Goal: Information Seeking & Learning: Learn about a topic

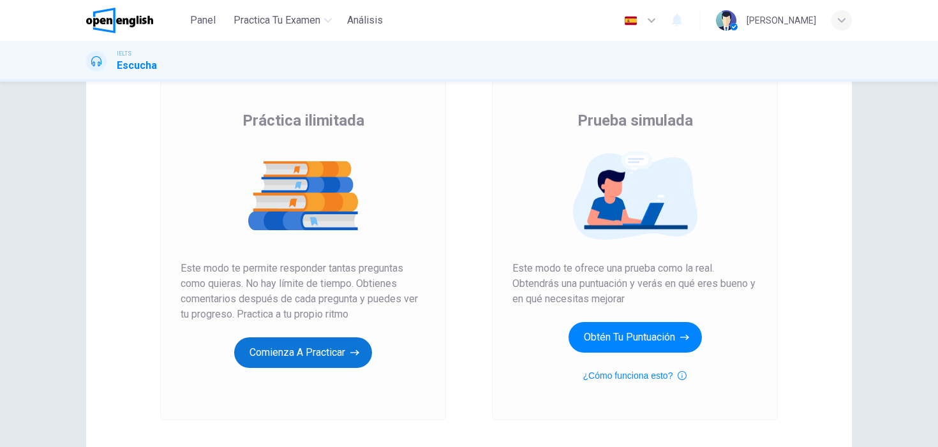
scroll to position [84, 0]
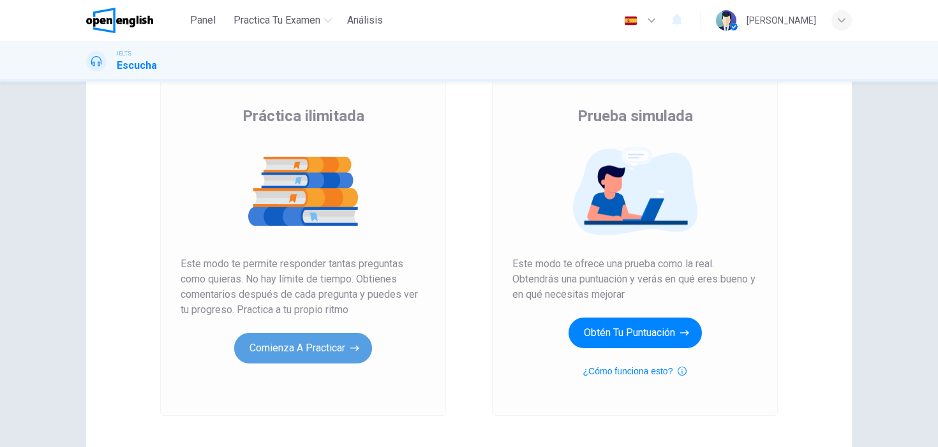
click at [305, 357] on button "Comienza a practicar" at bounding box center [303, 348] width 138 height 31
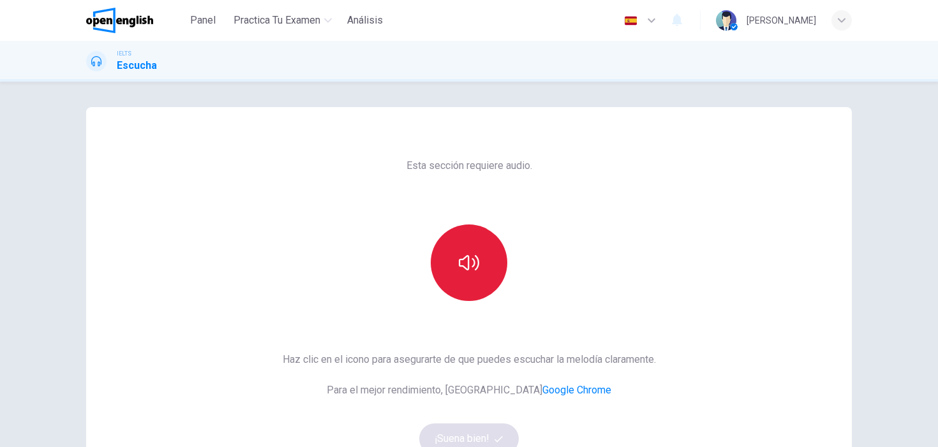
click at [483, 247] on button "button" at bounding box center [468, 262] width 77 height 77
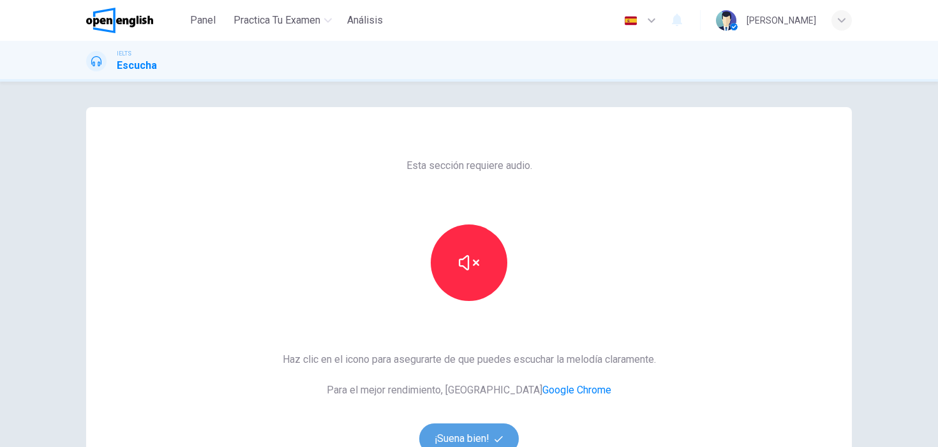
click at [459, 438] on button "¡Suena bien!" at bounding box center [468, 438] width 99 height 31
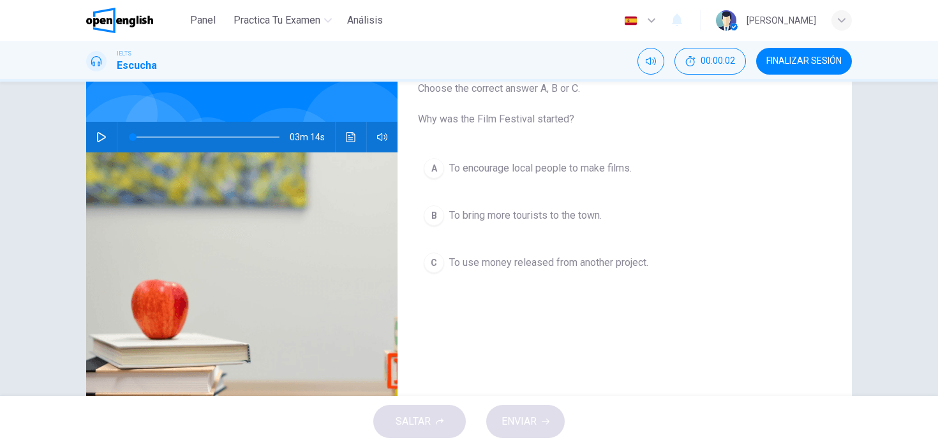
scroll to position [98, 0]
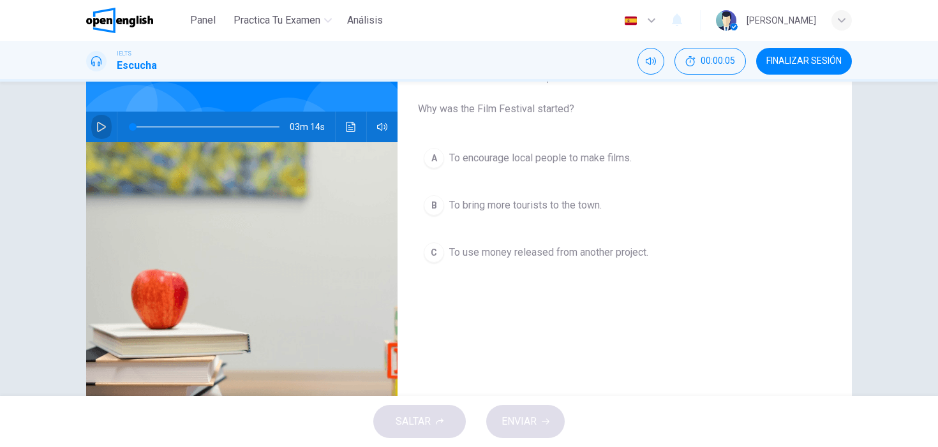
click at [105, 129] on icon "button" at bounding box center [101, 127] width 10 height 10
click at [530, 207] on span "To bring more tourists to the town." at bounding box center [525, 205] width 152 height 15
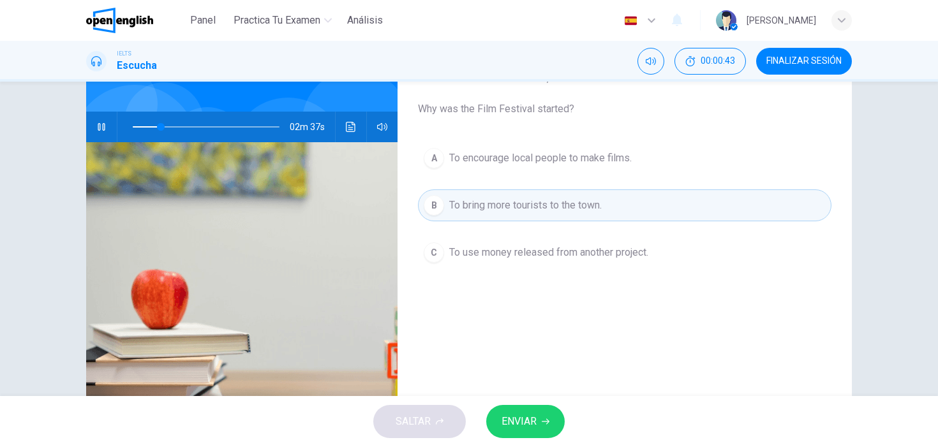
click at [507, 424] on span "ENVIAR" at bounding box center [518, 422] width 35 height 18
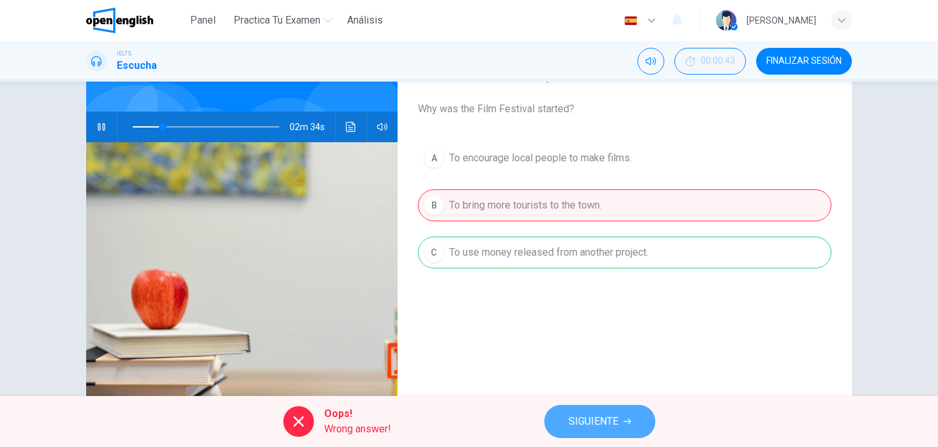
click at [585, 433] on button "SIGUIENTE" at bounding box center [599, 421] width 111 height 33
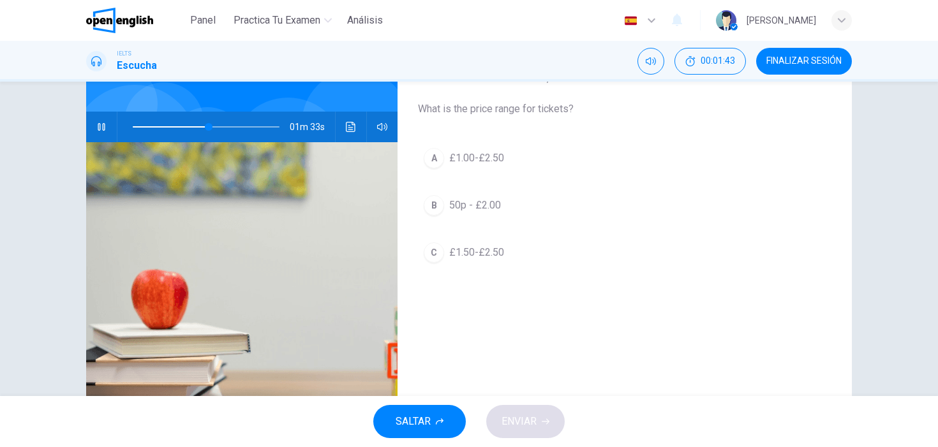
click at [486, 159] on span "£1.00-£2.50" at bounding box center [476, 158] width 55 height 15
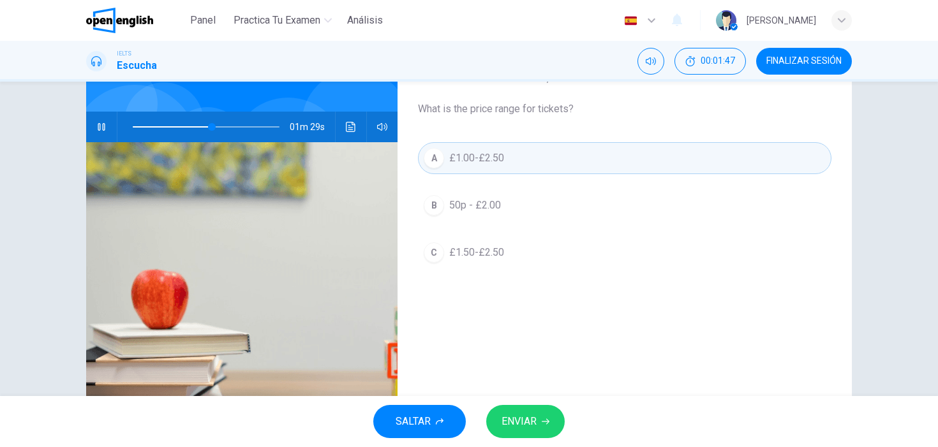
click at [504, 418] on span "ENVIAR" at bounding box center [518, 422] width 35 height 18
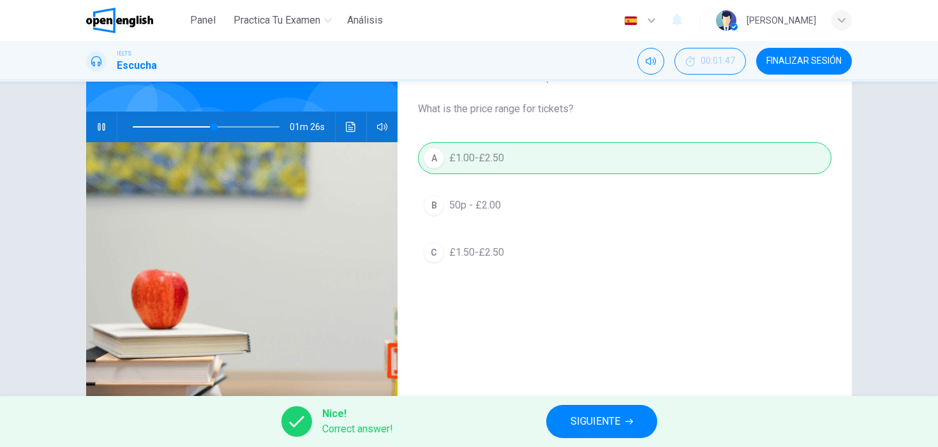
click at [587, 427] on span "SIGUIENTE" at bounding box center [595, 422] width 50 height 18
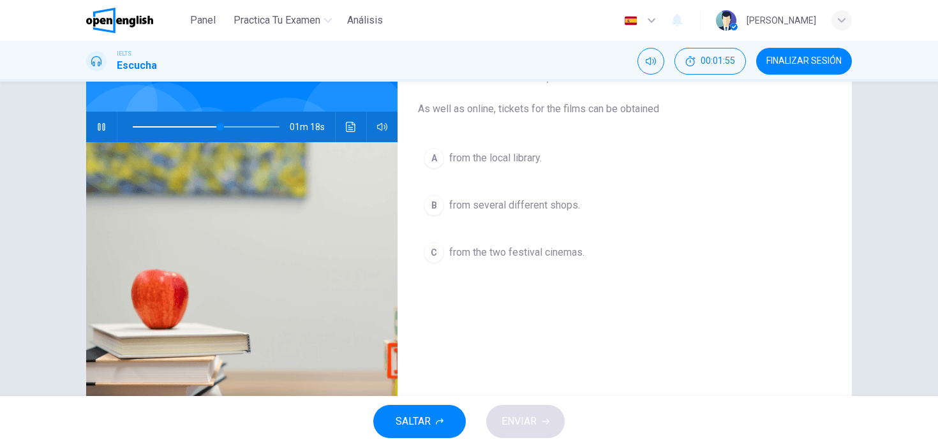
click at [536, 164] on span "from the local library." at bounding box center [495, 158] width 92 height 15
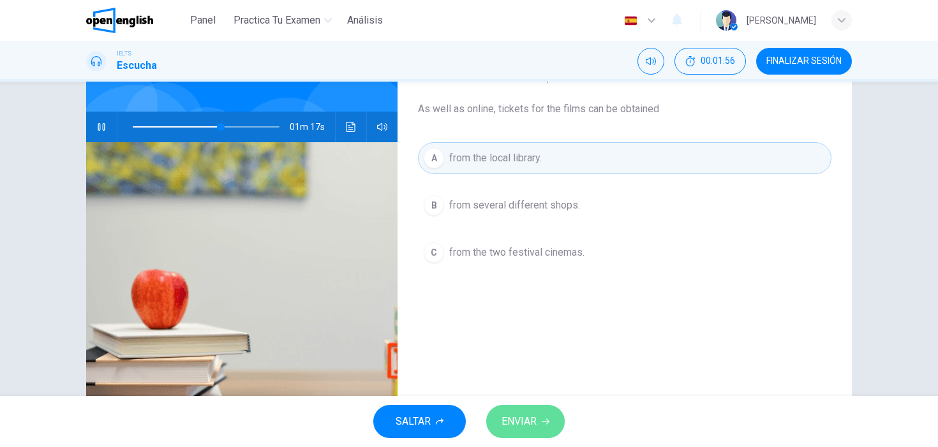
click at [517, 410] on button "ENVIAR" at bounding box center [525, 421] width 78 height 33
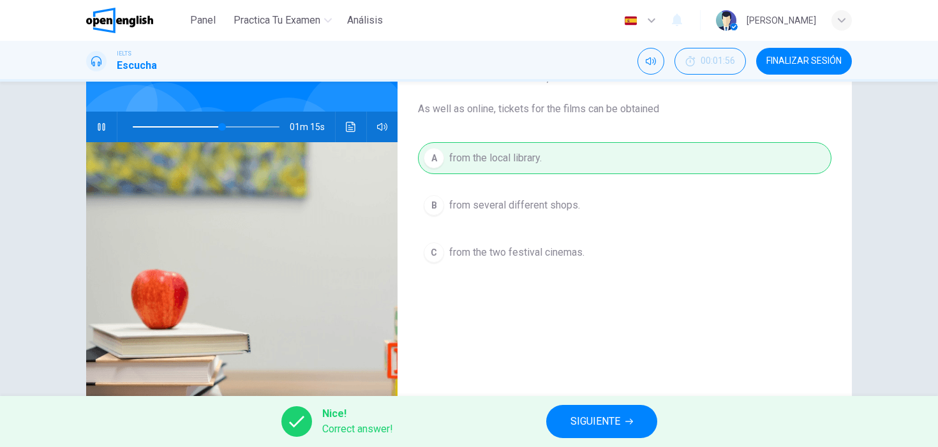
click at [576, 420] on span "SIGUIENTE" at bounding box center [595, 422] width 50 height 18
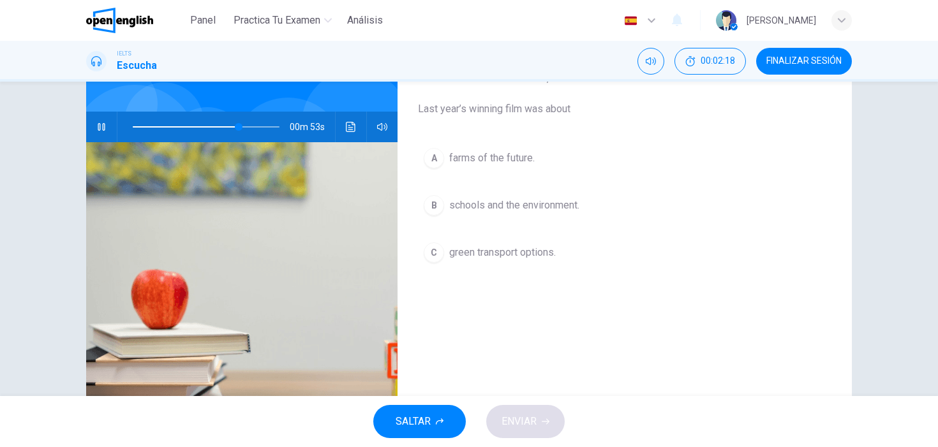
click at [533, 156] on span "farms of the future." at bounding box center [491, 158] width 85 height 15
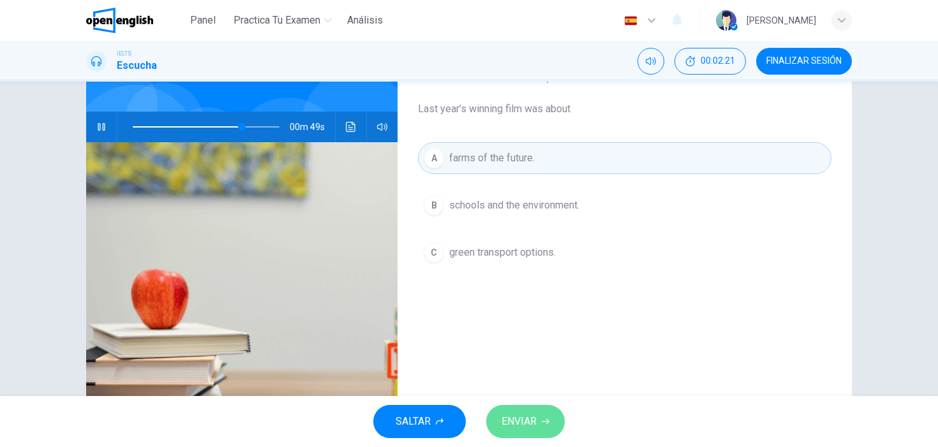
click at [515, 412] on button "ENVIAR" at bounding box center [525, 421] width 78 height 33
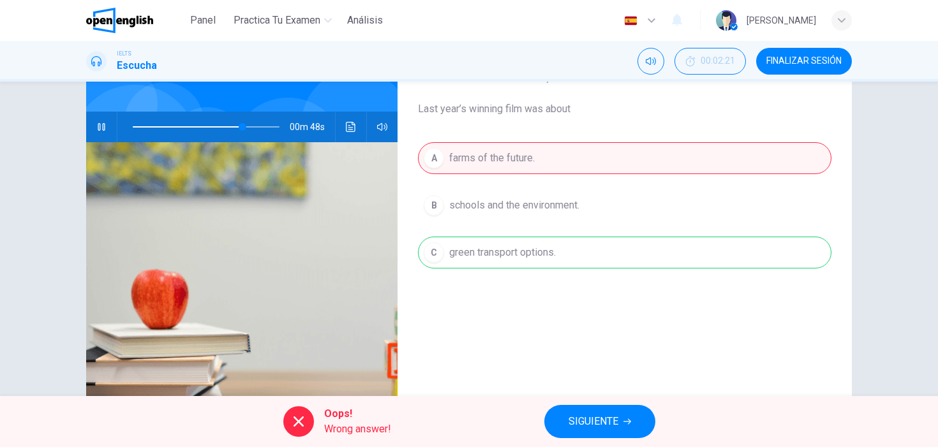
click at [582, 422] on span "SIGUIENTE" at bounding box center [593, 422] width 50 height 18
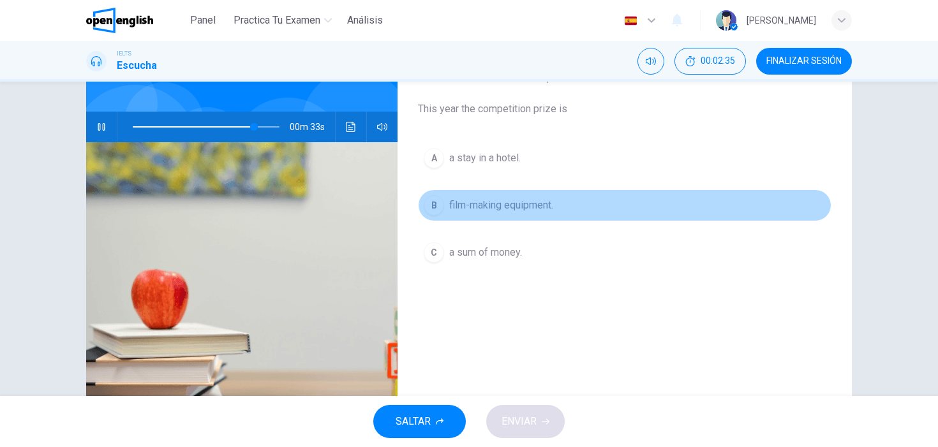
click at [549, 212] on span "film-making equipment." at bounding box center [501, 205] width 104 height 15
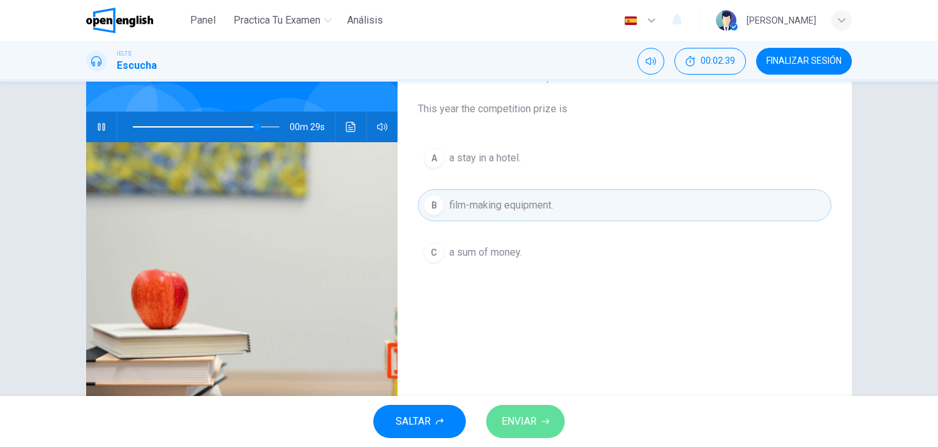
click at [510, 416] on span "ENVIAR" at bounding box center [518, 422] width 35 height 18
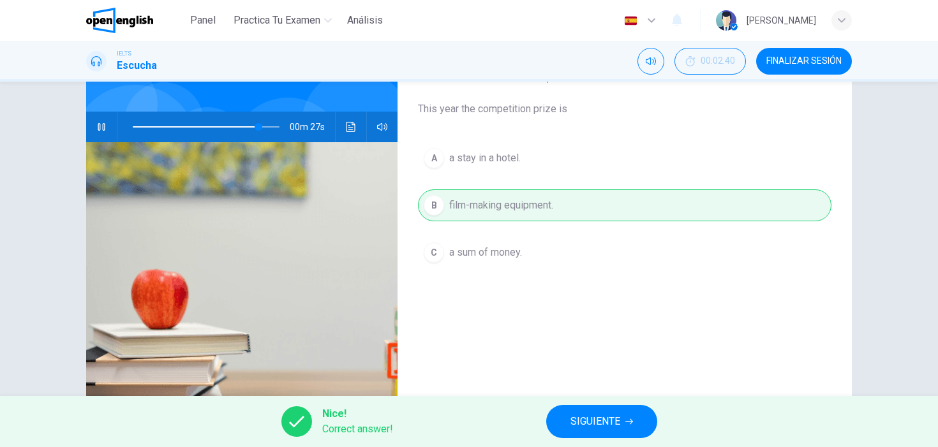
click at [587, 413] on span "SIGUIENTE" at bounding box center [595, 422] width 50 height 18
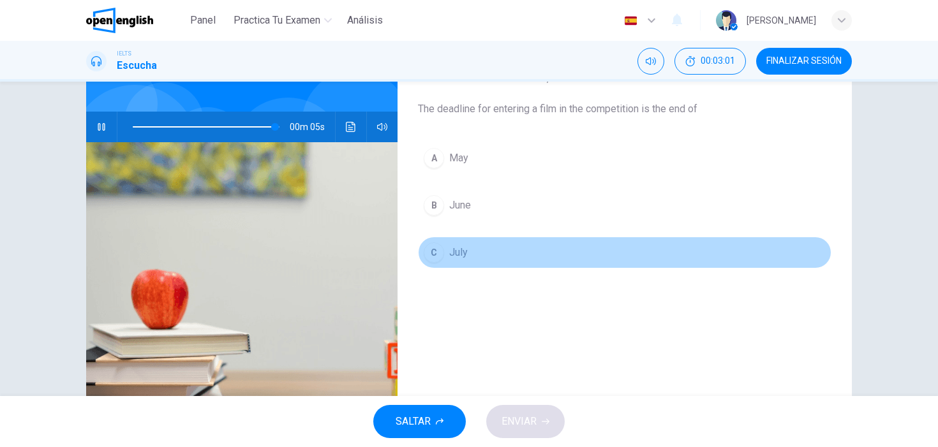
click at [473, 254] on button "C July" at bounding box center [624, 253] width 413 height 32
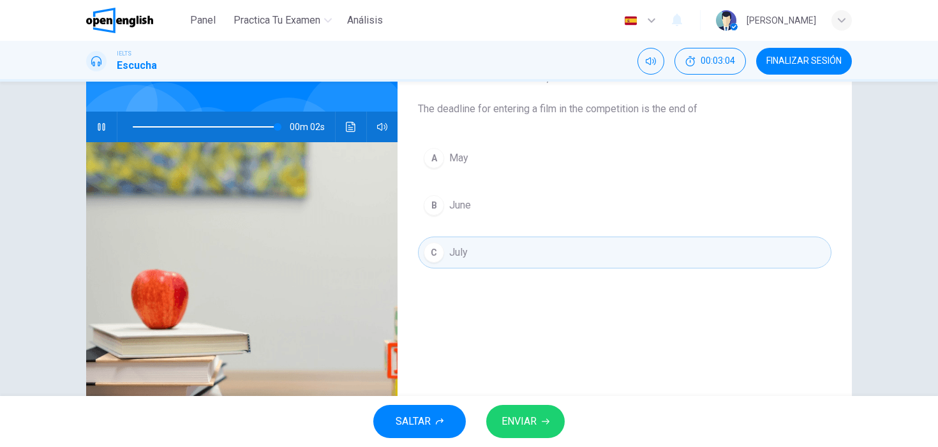
click at [519, 417] on span "ENVIAR" at bounding box center [518, 422] width 35 height 18
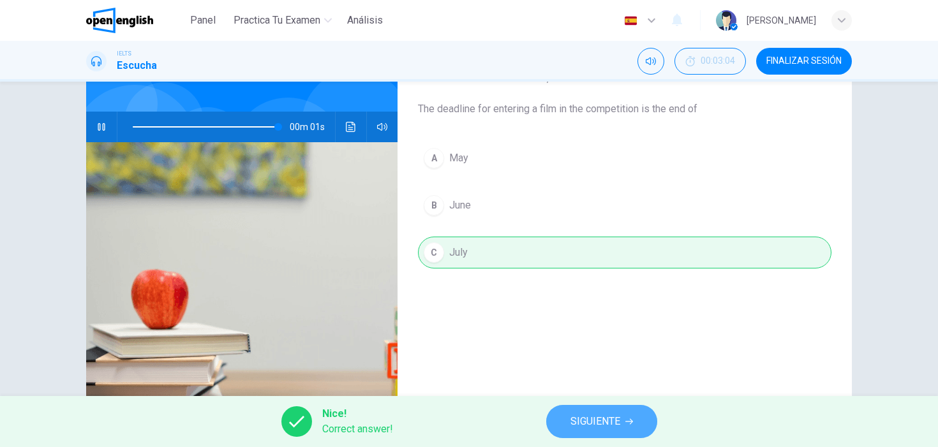
click at [579, 418] on span "SIGUIENTE" at bounding box center [595, 422] width 50 height 18
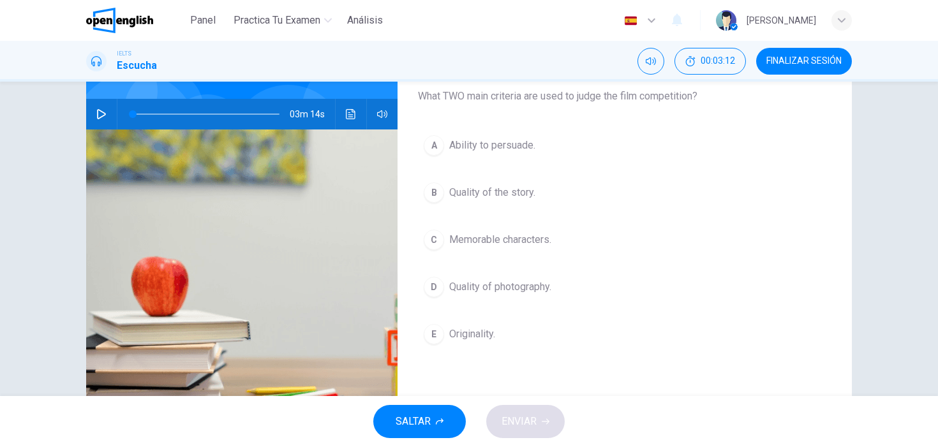
scroll to position [111, 0]
click at [108, 109] on button "button" at bounding box center [101, 113] width 20 height 31
click at [137, 108] on span at bounding box center [206, 114] width 147 height 18
click at [138, 112] on span at bounding box center [206, 114] width 147 height 18
click at [359, 104] on button "Haz clic para ver la transcripción del audio" at bounding box center [351, 113] width 20 height 31
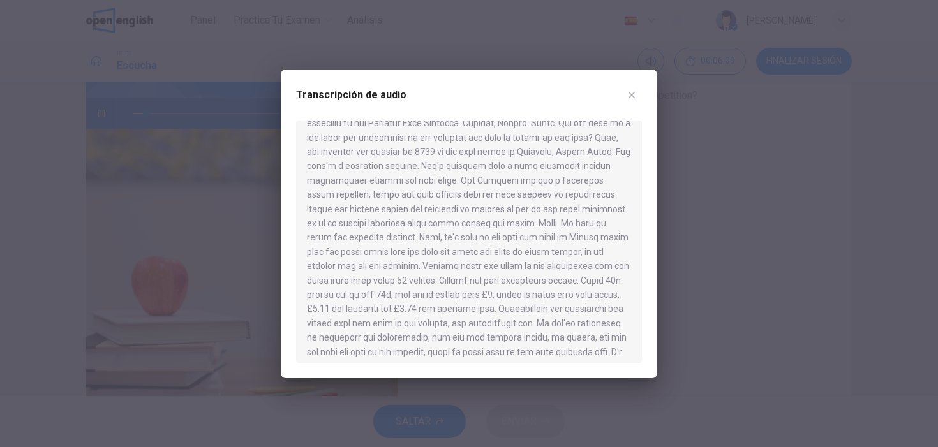
scroll to position [49, 0]
click at [99, 122] on div at bounding box center [469, 223] width 938 height 447
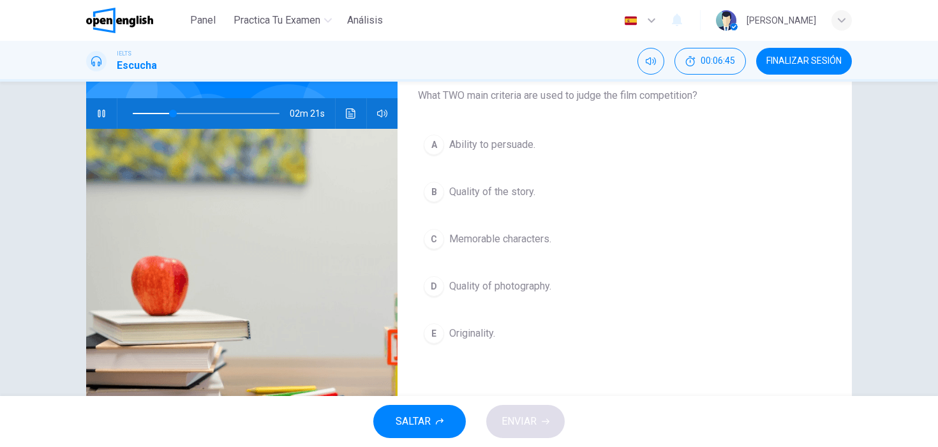
click at [101, 111] on icon "button" at bounding box center [101, 113] width 10 height 10
click at [350, 111] on icon "Haz clic para ver la transcripción del audio" at bounding box center [351, 113] width 10 height 10
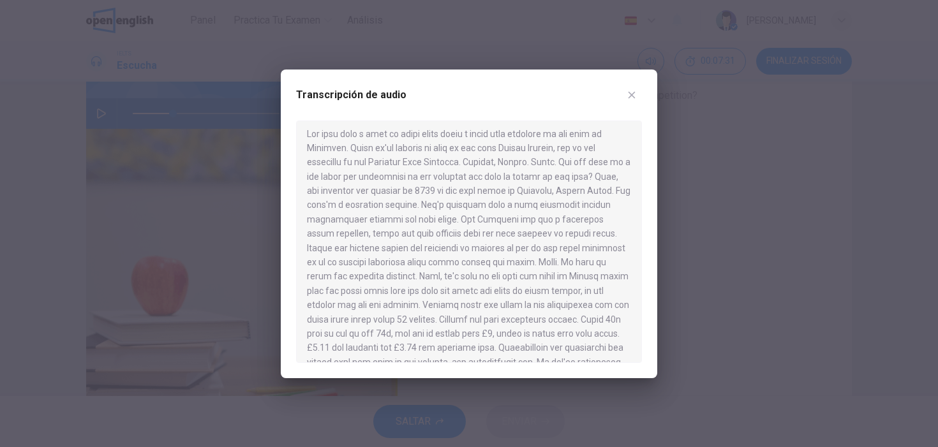
scroll to position [3, 0]
click at [639, 92] on button "button" at bounding box center [631, 95] width 20 height 20
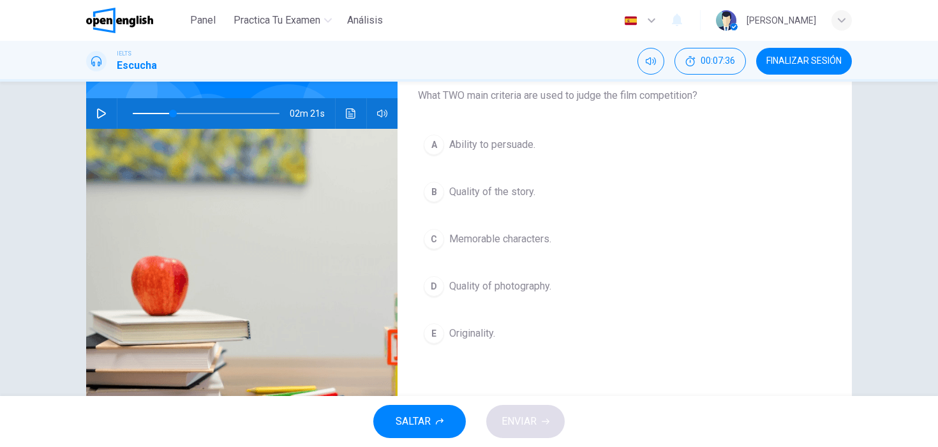
click at [425, 416] on span "SALTAR" at bounding box center [412, 422] width 35 height 18
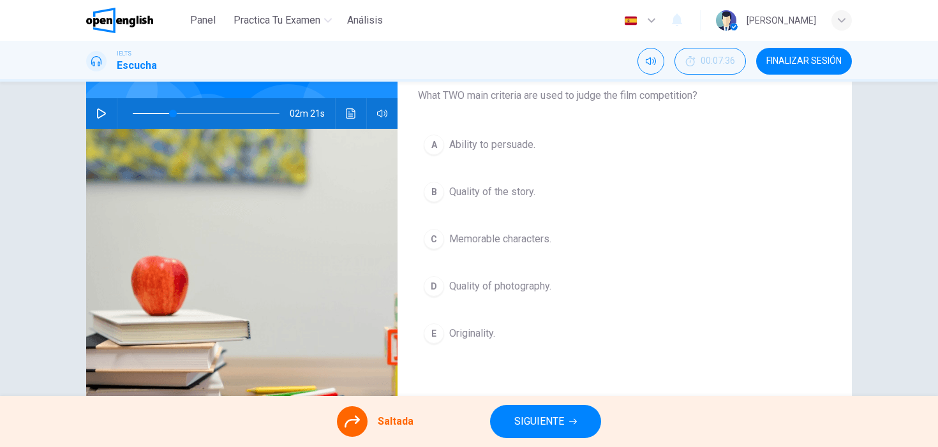
click at [514, 414] on span "SIGUIENTE" at bounding box center [539, 422] width 50 height 18
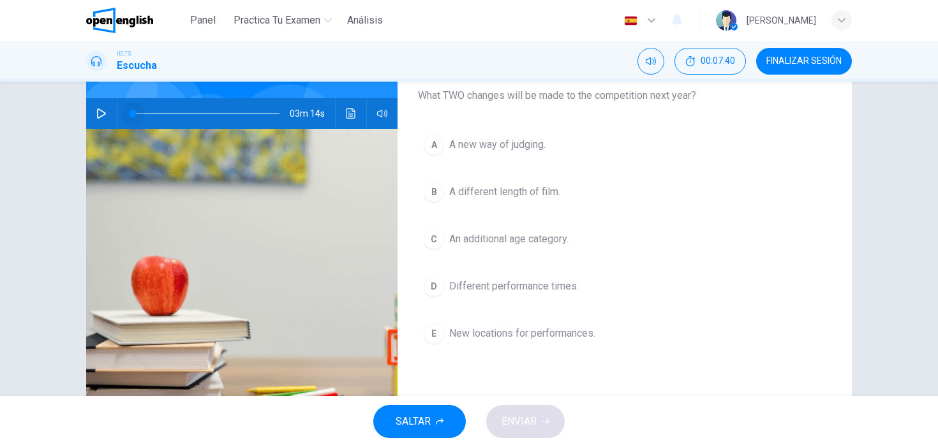
drag, startPoint x: 175, startPoint y: 114, endPoint x: 98, endPoint y: 114, distance: 77.2
click at [98, 114] on div "03m 14s" at bounding box center [241, 113] width 311 height 31
click at [98, 114] on icon "button" at bounding box center [101, 113] width 9 height 10
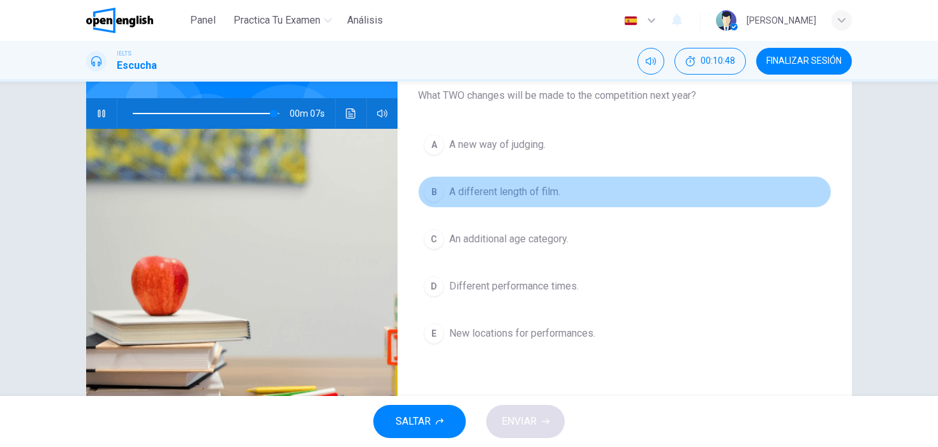
click at [522, 202] on button "B A different length of film." at bounding box center [624, 192] width 413 height 32
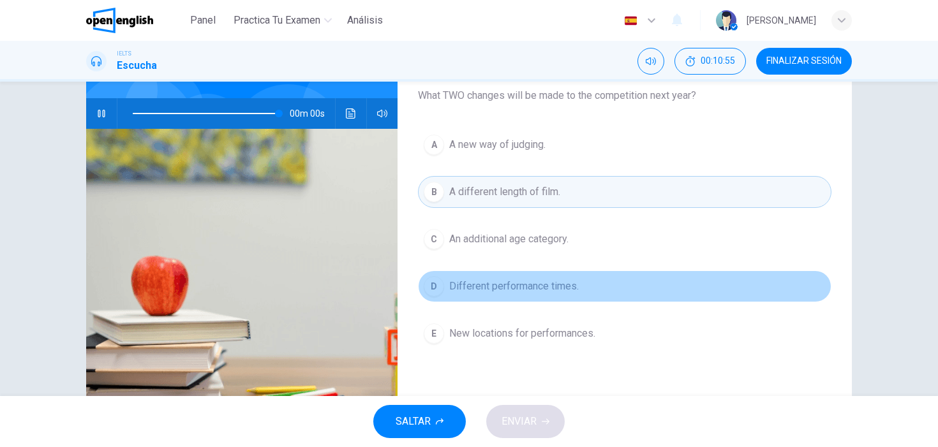
click at [518, 284] on span "Different performance times." at bounding box center [513, 286] width 129 height 15
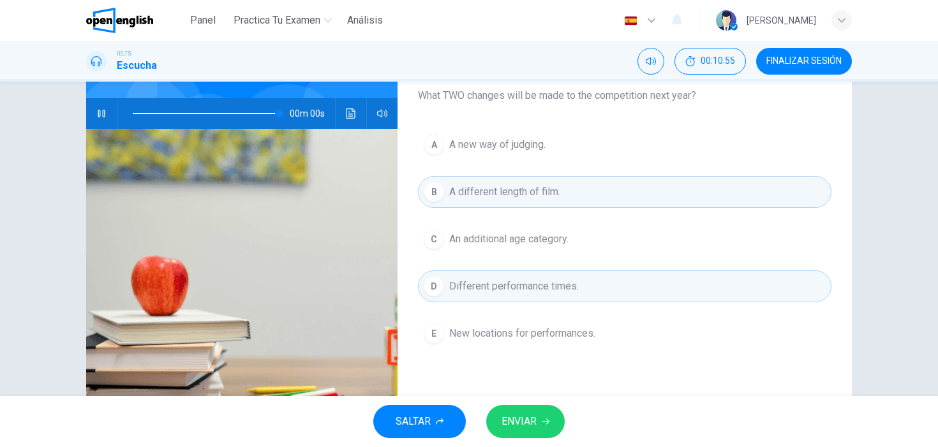
type input "*"
click at [506, 404] on div "SALTAR ENVIAR" at bounding box center [469, 421] width 938 height 51
click at [506, 409] on button "ENVIAR" at bounding box center [525, 421] width 78 height 33
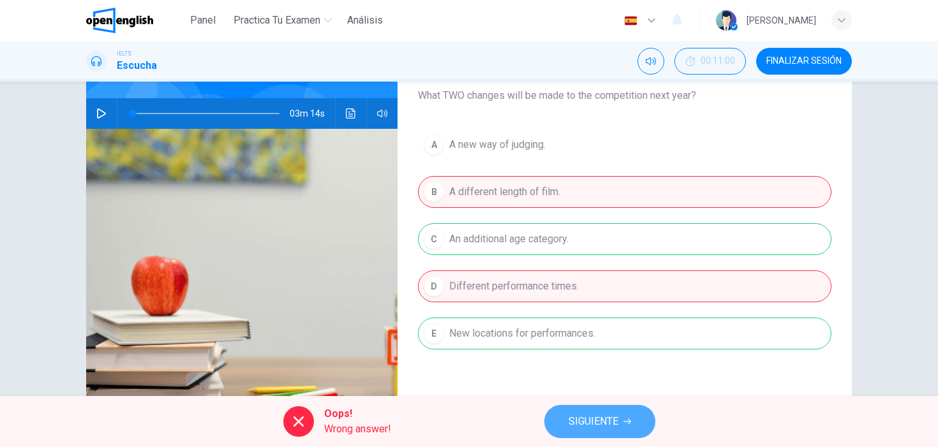
click at [580, 416] on span "SIGUIENTE" at bounding box center [593, 422] width 50 height 18
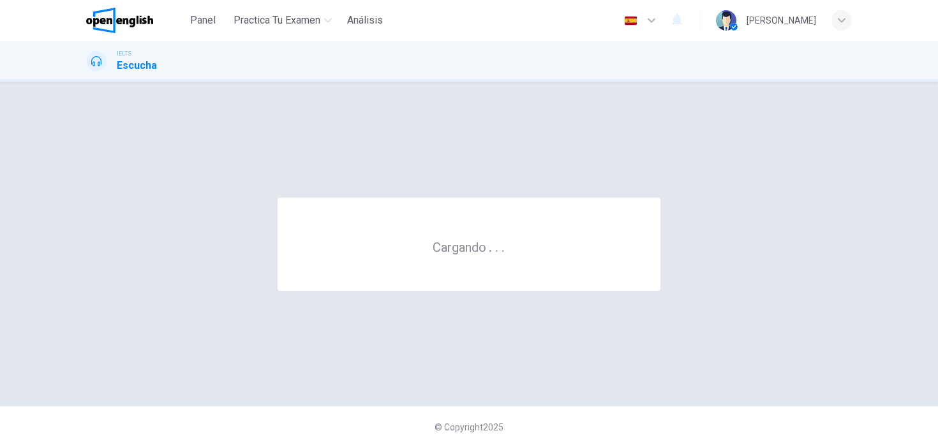
scroll to position [0, 0]
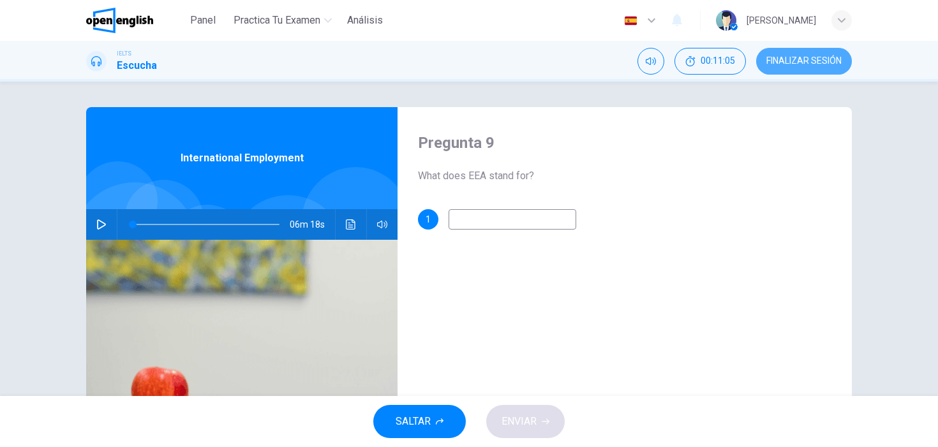
click at [795, 67] on button "FINALIZAR SESIÓN" at bounding box center [804, 61] width 96 height 27
